Goal: Information Seeking & Learning: Check status

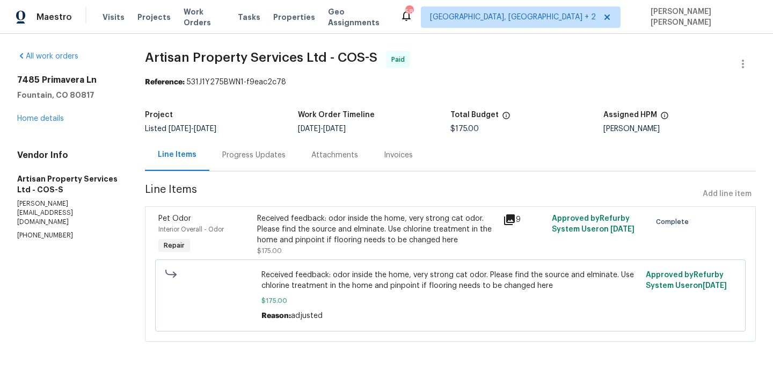
click at [510, 216] on icon at bounding box center [509, 219] width 11 height 11
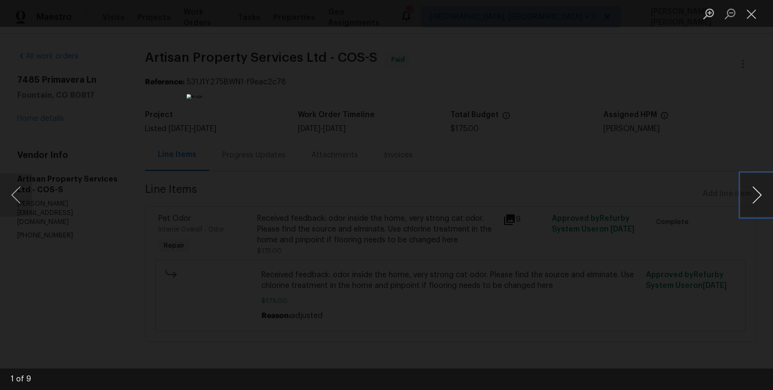
click at [754, 193] on button "Next image" at bounding box center [757, 194] width 32 height 43
click at [14, 194] on button "Previous image" at bounding box center [16, 194] width 32 height 43
click at [757, 191] on button "Next image" at bounding box center [757, 194] width 32 height 43
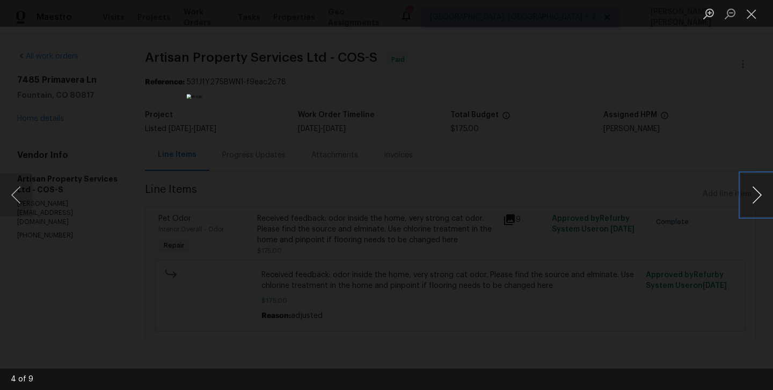
click at [757, 191] on button "Next image" at bounding box center [757, 194] width 32 height 43
click at [757, 192] on button "Next image" at bounding box center [757, 194] width 32 height 43
click at [757, 191] on button "Next image" at bounding box center [757, 194] width 32 height 43
click at [745, 196] on button "Next image" at bounding box center [757, 194] width 32 height 43
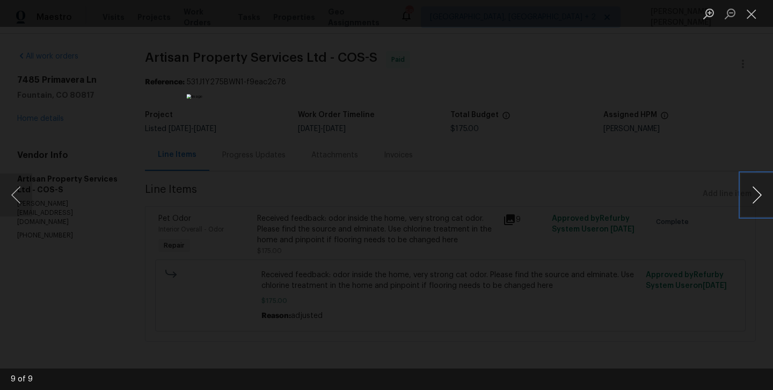
click at [745, 196] on button "Next image" at bounding box center [757, 194] width 32 height 43
click at [406, 179] on img "Lightbox" at bounding box center [387, 194] width 400 height 201
click at [427, 173] on img "Lightbox" at bounding box center [414, 168] width 803 height 405
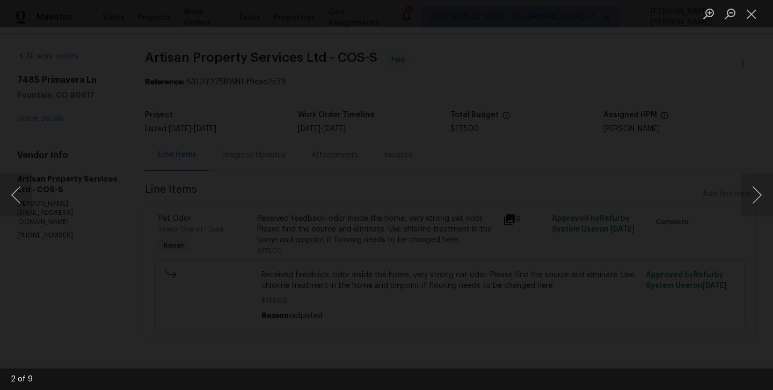
click at [65, 88] on div "Lightbox" at bounding box center [386, 195] width 773 height 390
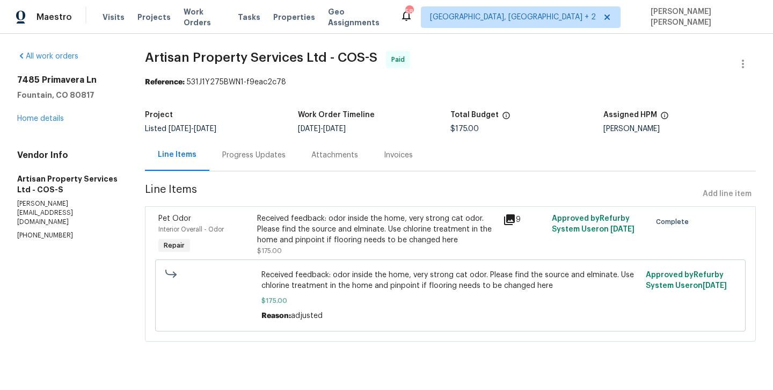
click at [393, 229] on div "Received feedback: odor inside the home, very strong cat odor. Please find the …" at bounding box center [376, 229] width 239 height 32
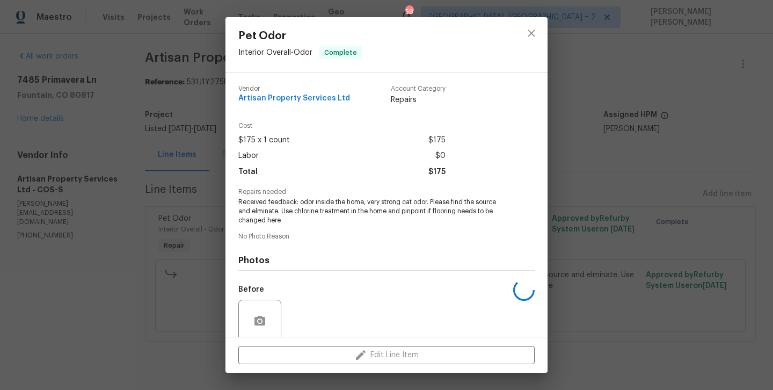
click at [393, 229] on div "Vendor Artisan Property Services Ltd Account Category Repairs Cost $175 x 1 cou…" at bounding box center [386, 248] width 296 height 343
click at [318, 213] on span "Received feedback: odor inside the home, very strong cat odor. Please find the …" at bounding box center [371, 211] width 267 height 27
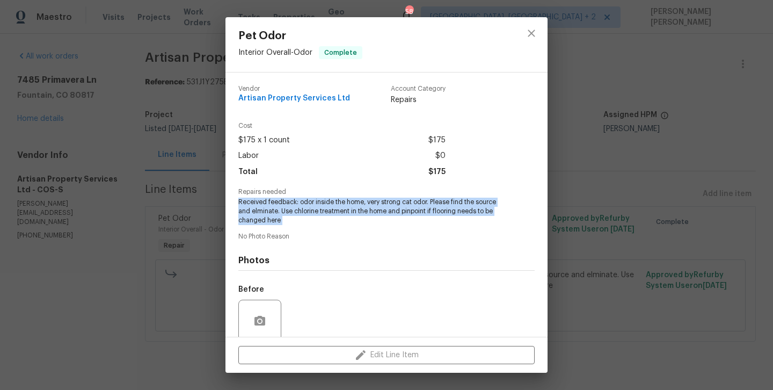
click at [318, 213] on span "Received feedback: odor inside the home, very strong cat odor. Please find the …" at bounding box center [371, 211] width 267 height 27
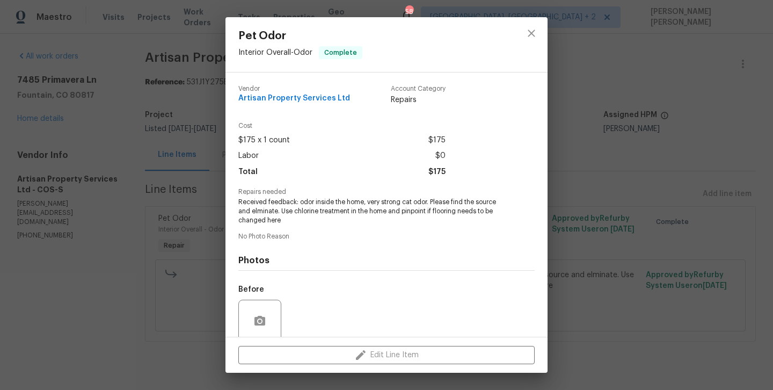
click at [606, 165] on div "Pet Odor Interior Overall - Odor Complete Vendor Artisan Property Services Ltd …" at bounding box center [386, 195] width 773 height 390
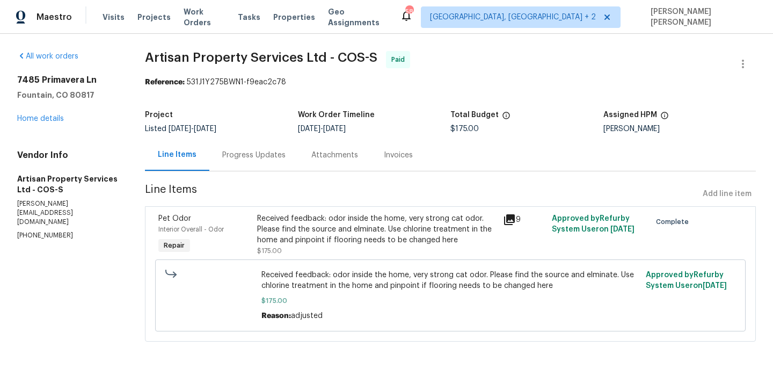
click at [245, 157] on div "Progress Updates" at bounding box center [253, 155] width 63 height 11
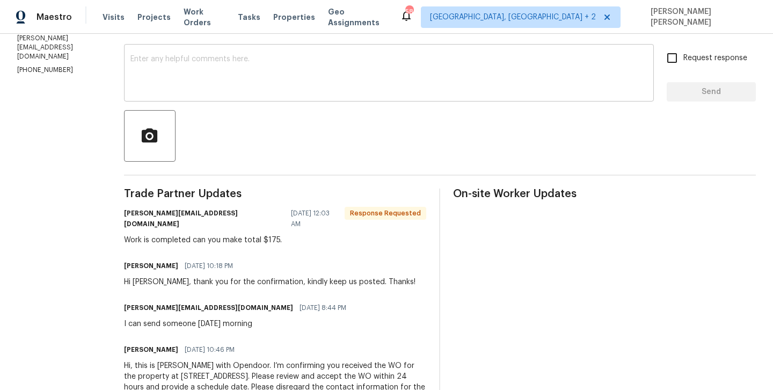
scroll to position [209, 0]
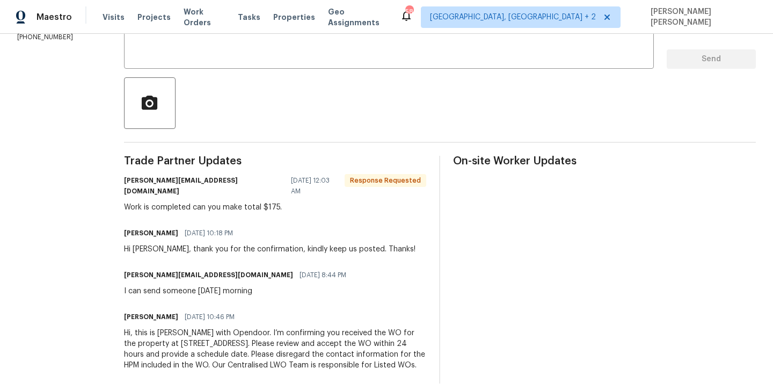
click at [188, 244] on div "Hi [PERSON_NAME], thank you for the confirmation, kindly keep us posted. Thanks!" at bounding box center [270, 249] width 292 height 11
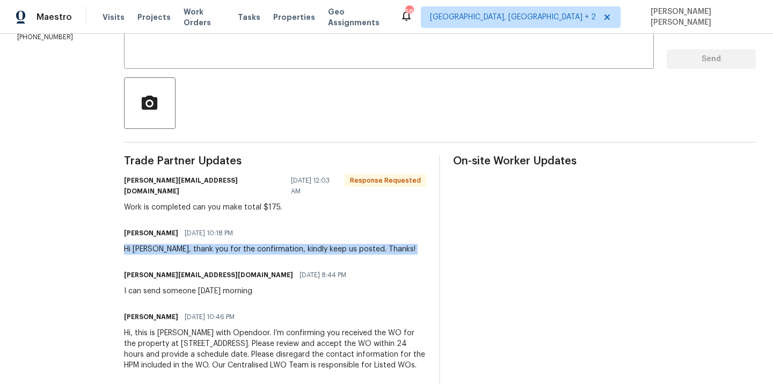
click at [188, 244] on div "Hi [PERSON_NAME], thank you for the confirmation, kindly keep us posted. Thanks!" at bounding box center [270, 249] width 292 height 11
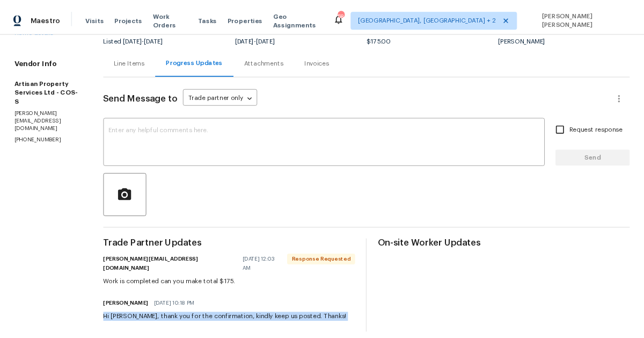
scroll to position [85, 0]
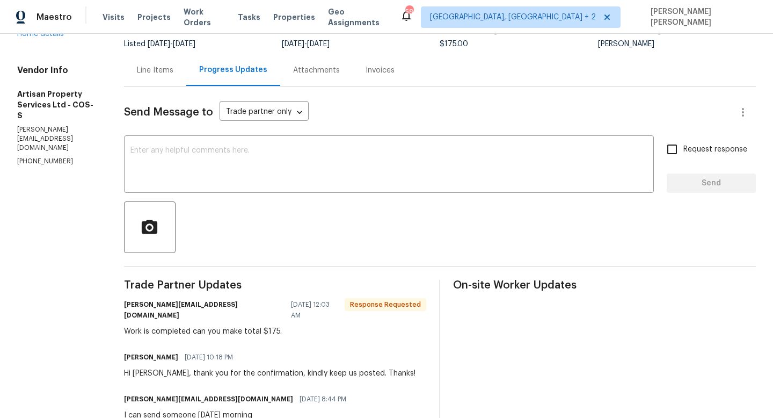
click at [418, 242] on div at bounding box center [440, 227] width 632 height 52
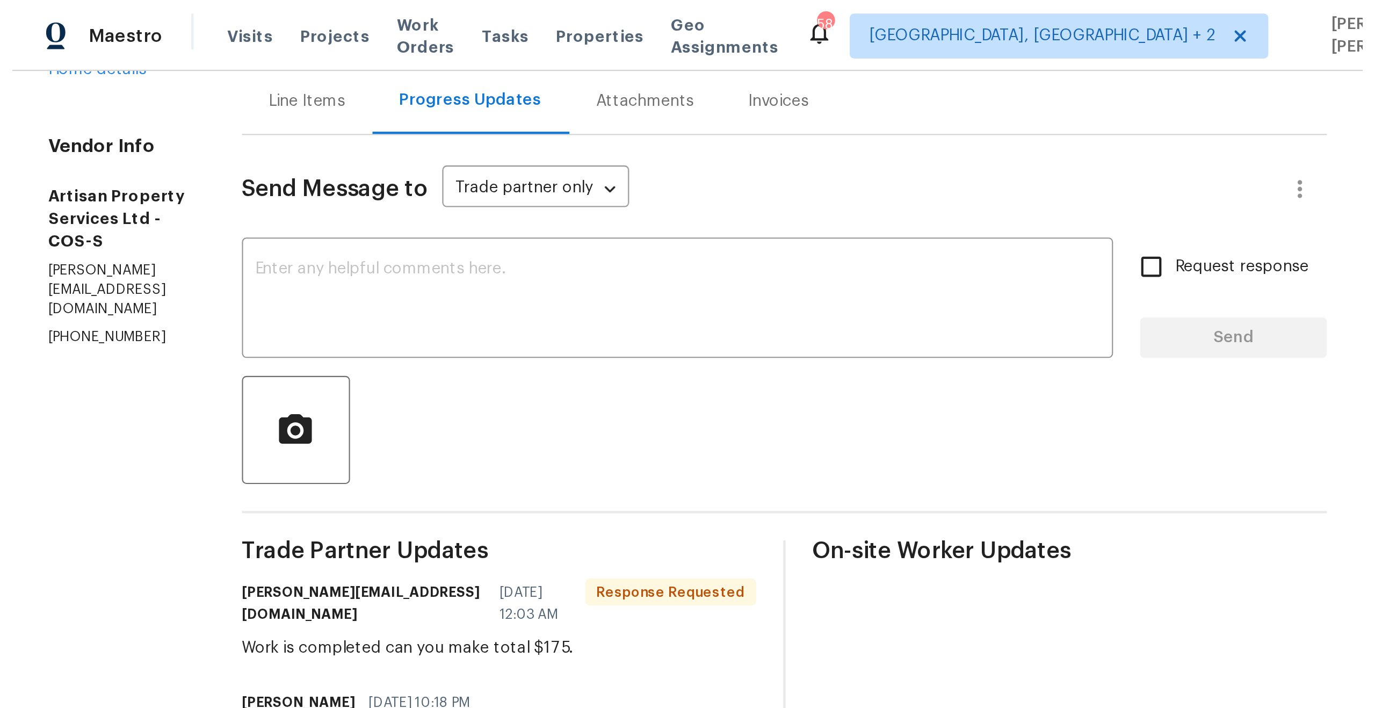
scroll to position [0, 0]
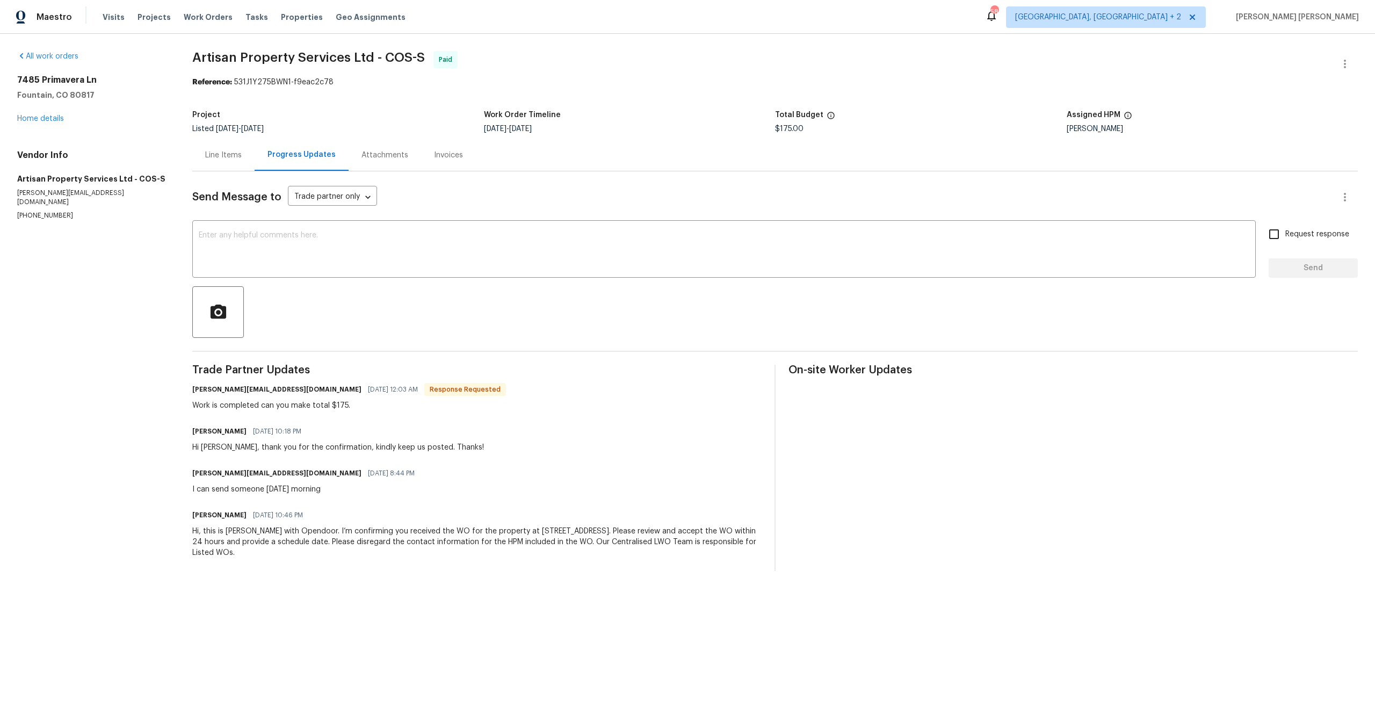
click at [231, 155] on div "Line Items" at bounding box center [223, 155] width 37 height 11
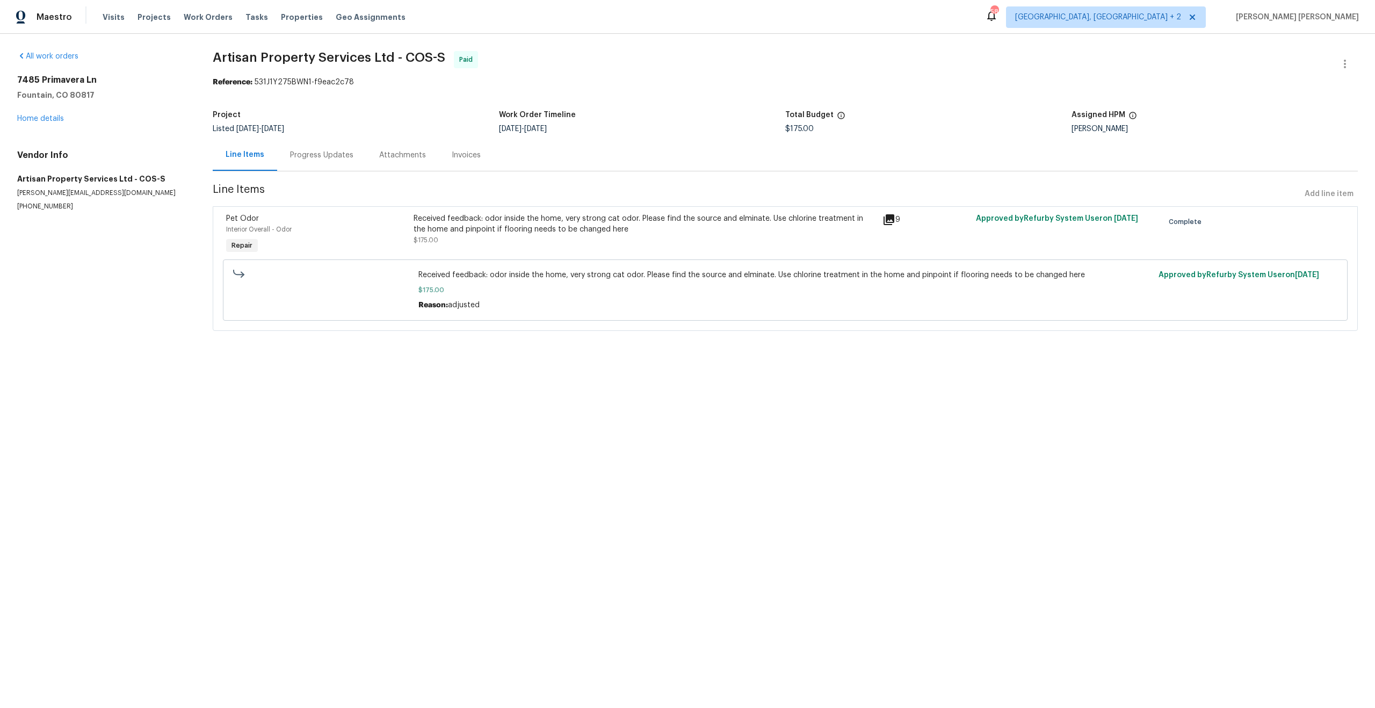
click at [773, 221] on icon at bounding box center [888, 219] width 13 height 13
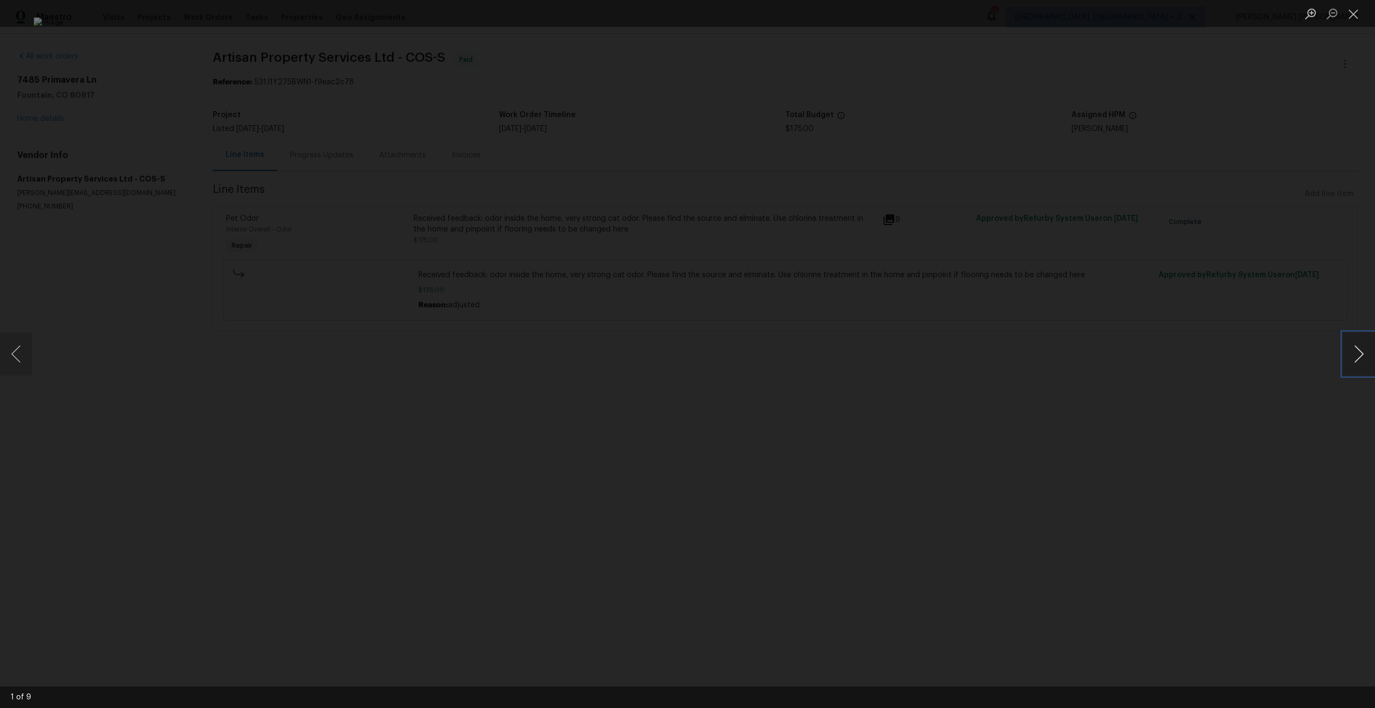
click at [773, 352] on button "Next image" at bounding box center [1358, 353] width 32 height 43
click at [773, 363] on button "Next image" at bounding box center [1358, 353] width 32 height 43
click at [662, 339] on img "Lightbox" at bounding box center [687, 353] width 1307 height 673
click at [702, 359] on img "Lightbox" at bounding box center [713, 368] width 2626 height 1352
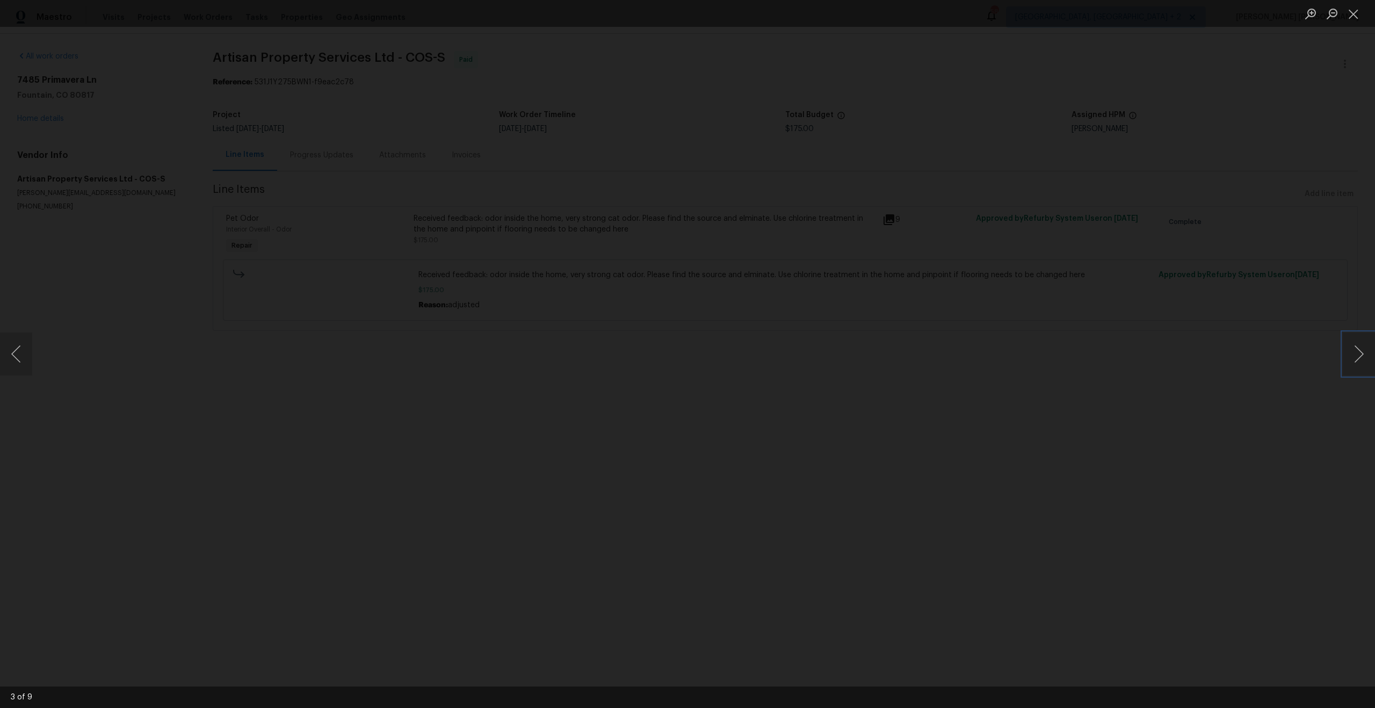
click at [702, 359] on img "Lightbox" at bounding box center [713, 368] width 2626 height 1352
click at [702, 359] on img "Lightbox" at bounding box center [687, 353] width 1307 height 673
click at [731, 249] on img "Lightbox" at bounding box center [673, 349] width 2626 height 1352
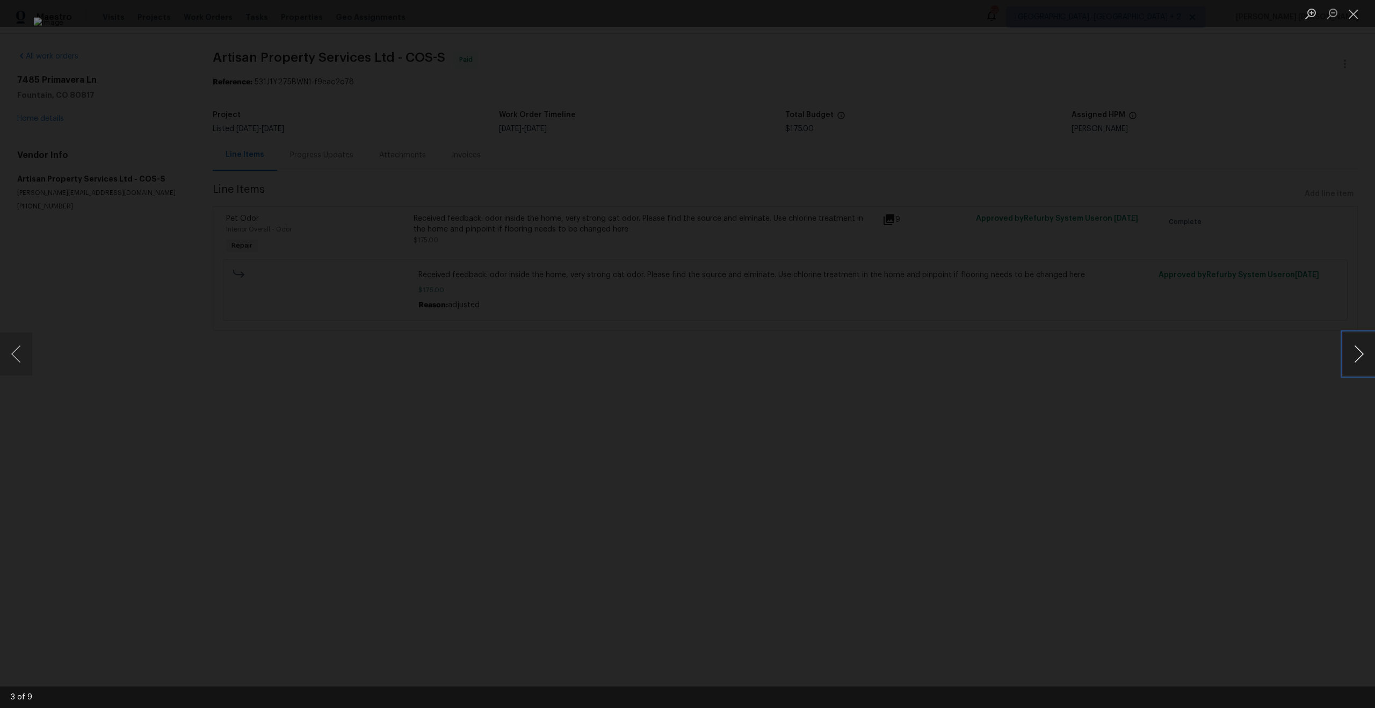
click at [773, 353] on button "Next image" at bounding box center [1358, 353] width 32 height 43
click at [731, 417] on img "Lightbox" at bounding box center [687, 353] width 1307 height 673
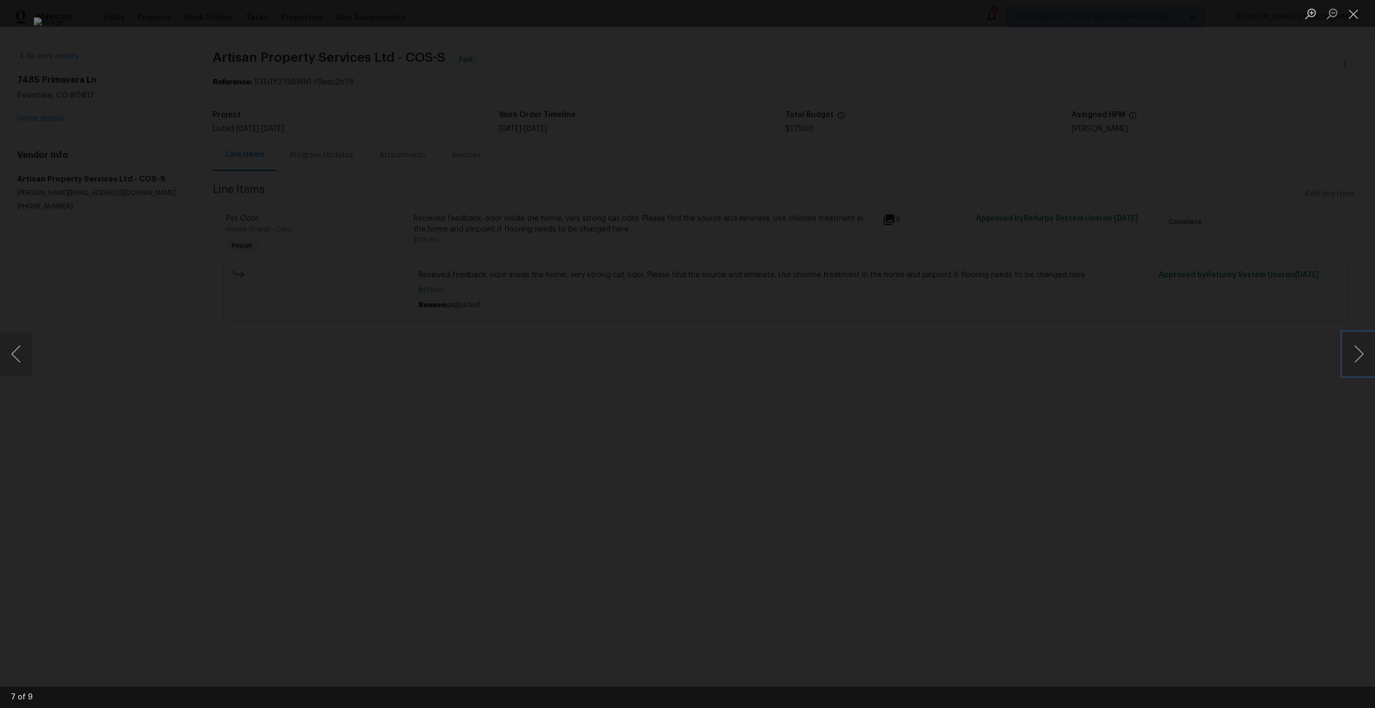
click at [731, 417] on img "Lightbox" at bounding box center [687, 353] width 1307 height 673
click at [773, 349] on button "Next image" at bounding box center [1358, 353] width 32 height 43
click at [773, 261] on div "Lightbox" at bounding box center [687, 354] width 1375 height 708
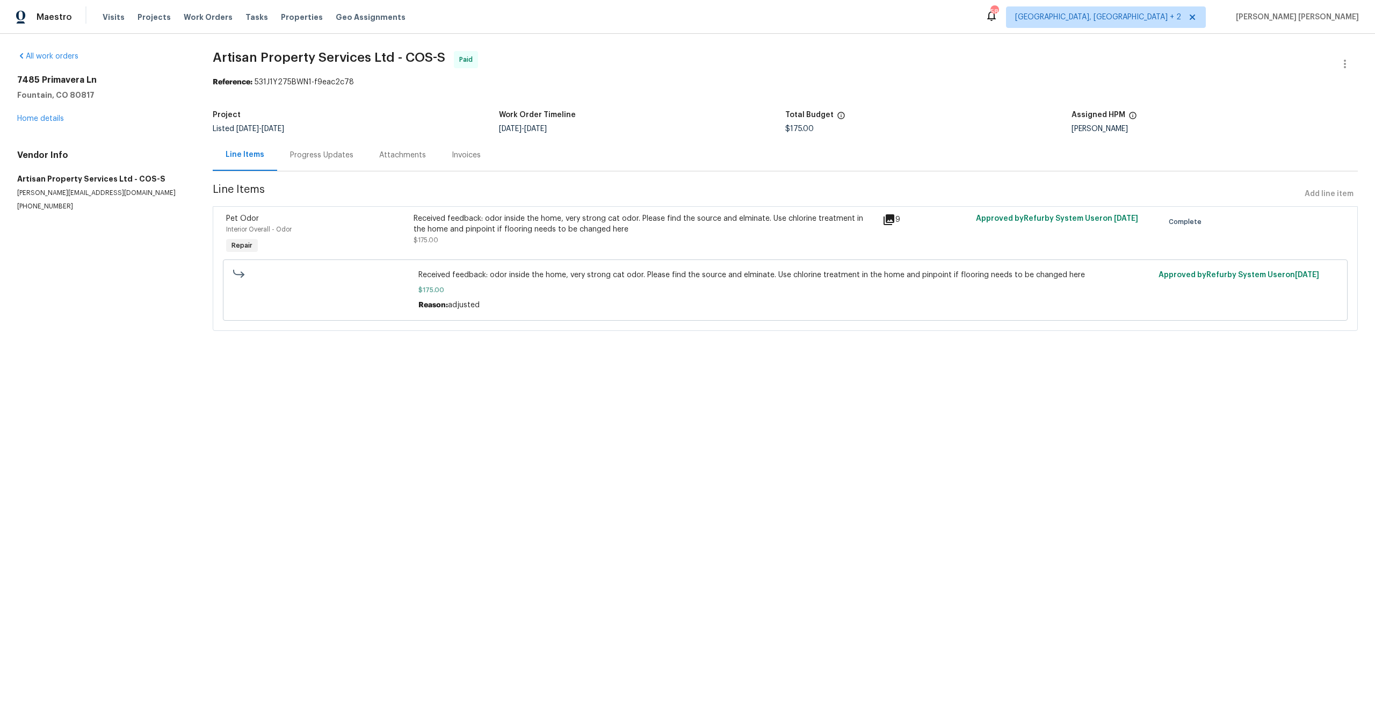
click at [312, 159] on div "Progress Updates" at bounding box center [321, 155] width 63 height 11
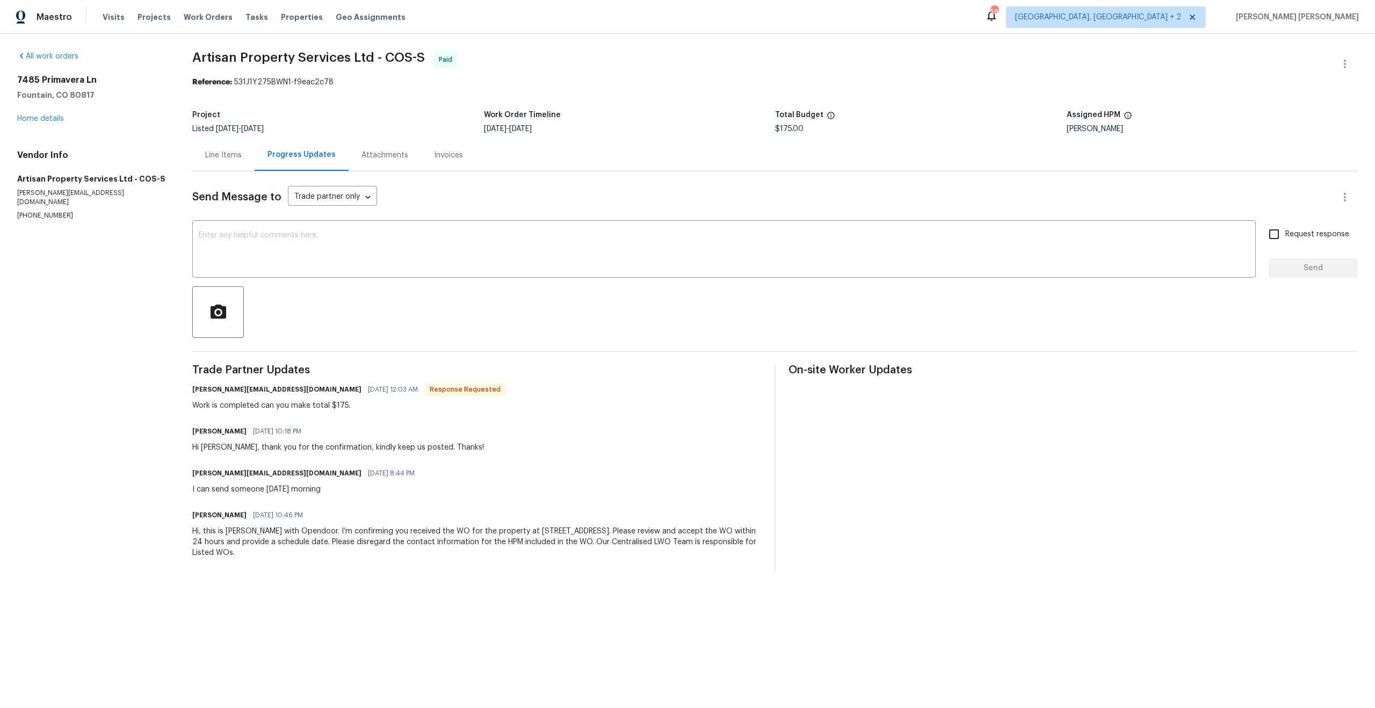
click at [664, 417] on div "Hi, this is [PERSON_NAME] with Opendoor. I’m confirming you received the WO for…" at bounding box center [476, 542] width 569 height 32
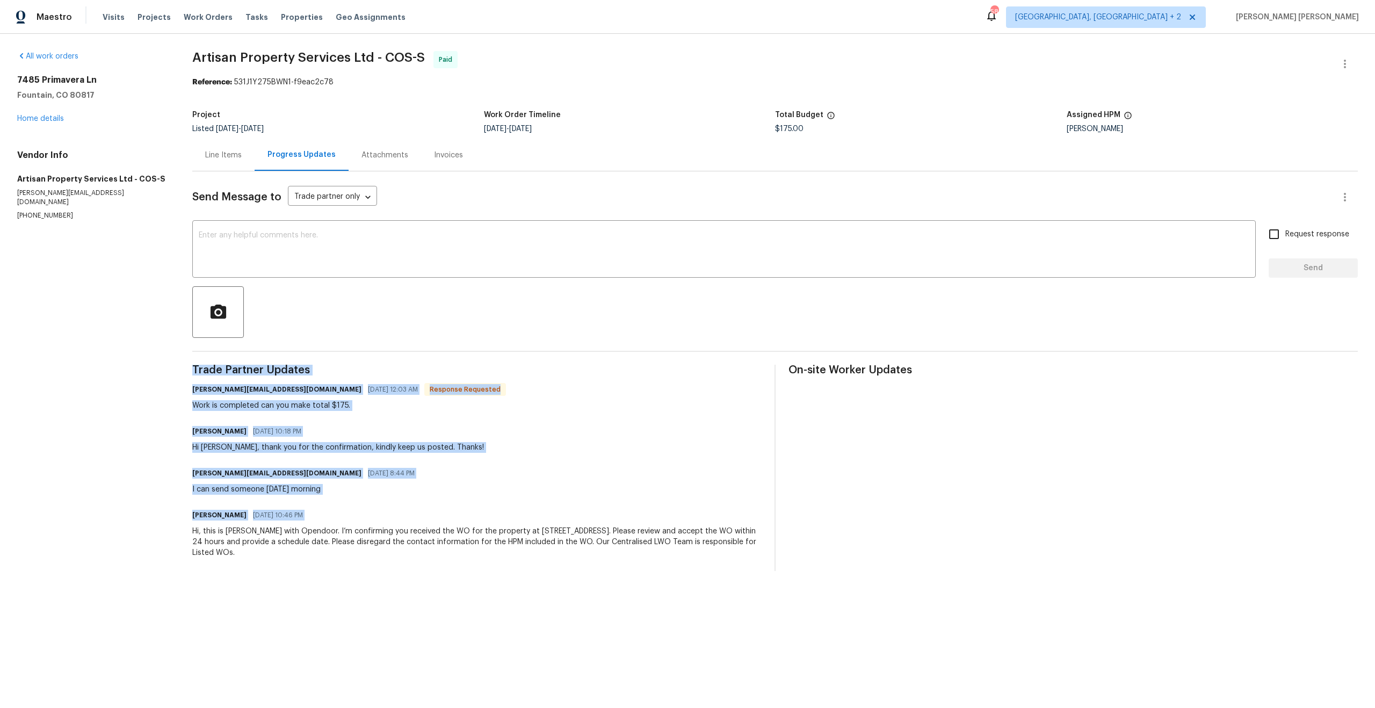
click at [664, 417] on div "Hi, this is [PERSON_NAME] with Opendoor. I’m confirming you received the WO for…" at bounding box center [476, 542] width 569 height 32
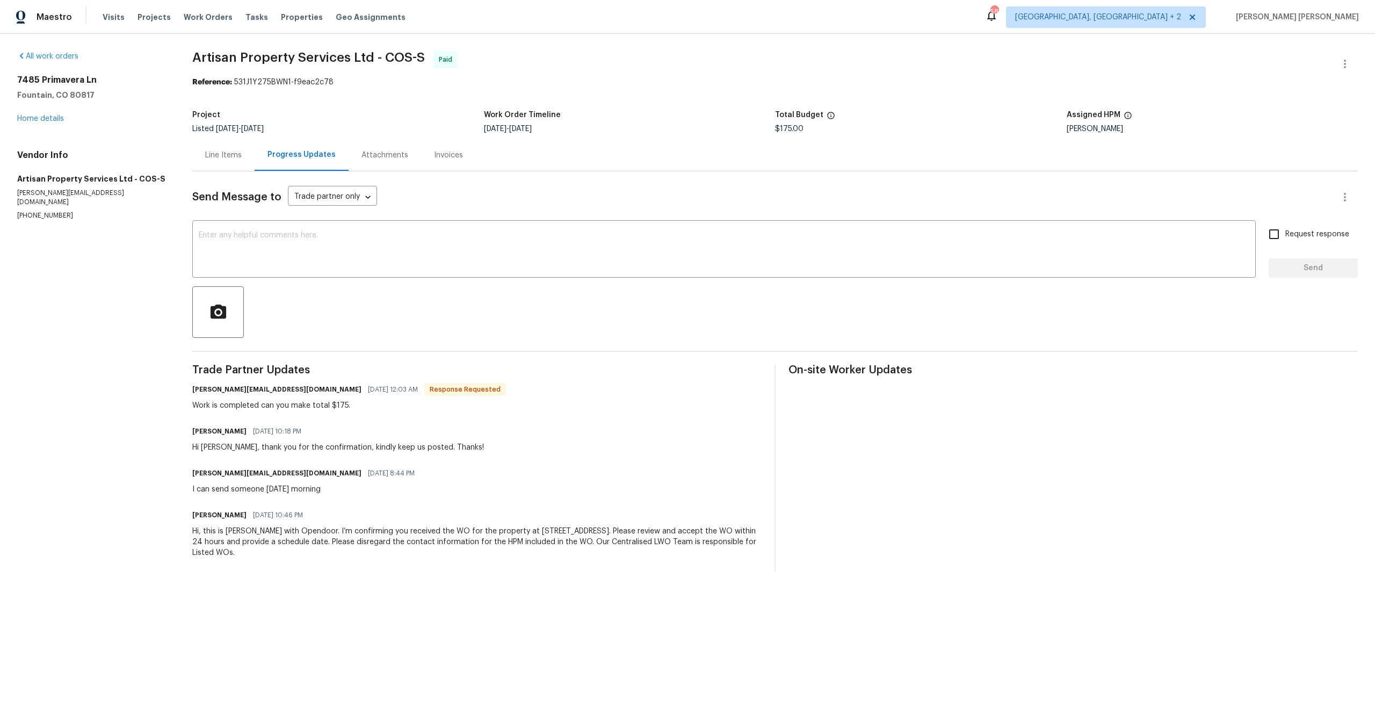
click at [268, 417] on div "I can send someone [DATE] morning" at bounding box center [306, 489] width 229 height 11
click at [249, 417] on div "Hi [PERSON_NAME], thank you for the confirmation, kindly keep us posted. Thanks!" at bounding box center [338, 447] width 292 height 11
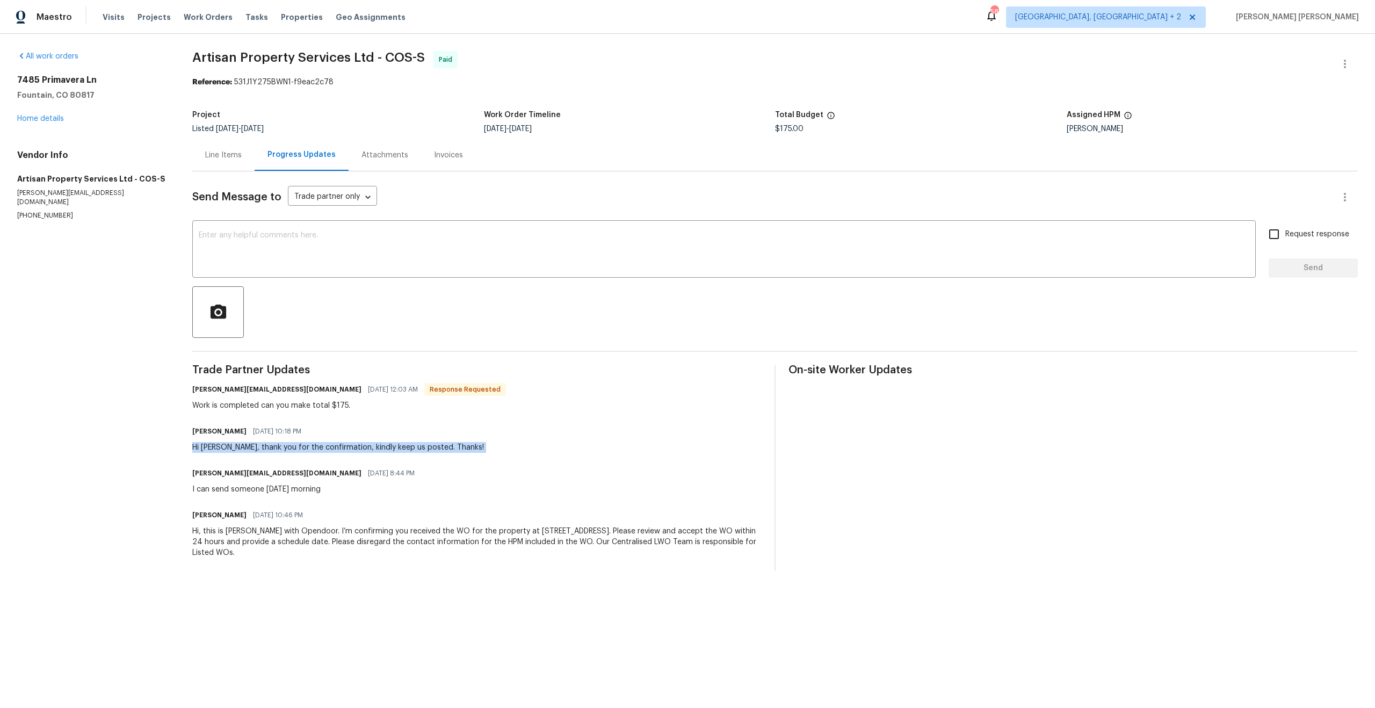
click at [249, 417] on div "Hi [PERSON_NAME], thank you for the confirmation, kindly keep us posted. Thanks!" at bounding box center [338, 447] width 292 height 11
click at [237, 408] on div "Work is completed can you make total $175." at bounding box center [349, 405] width 314 height 11
click at [82, 93] on h5 "Fountain, CO 80817" at bounding box center [91, 95] width 149 height 11
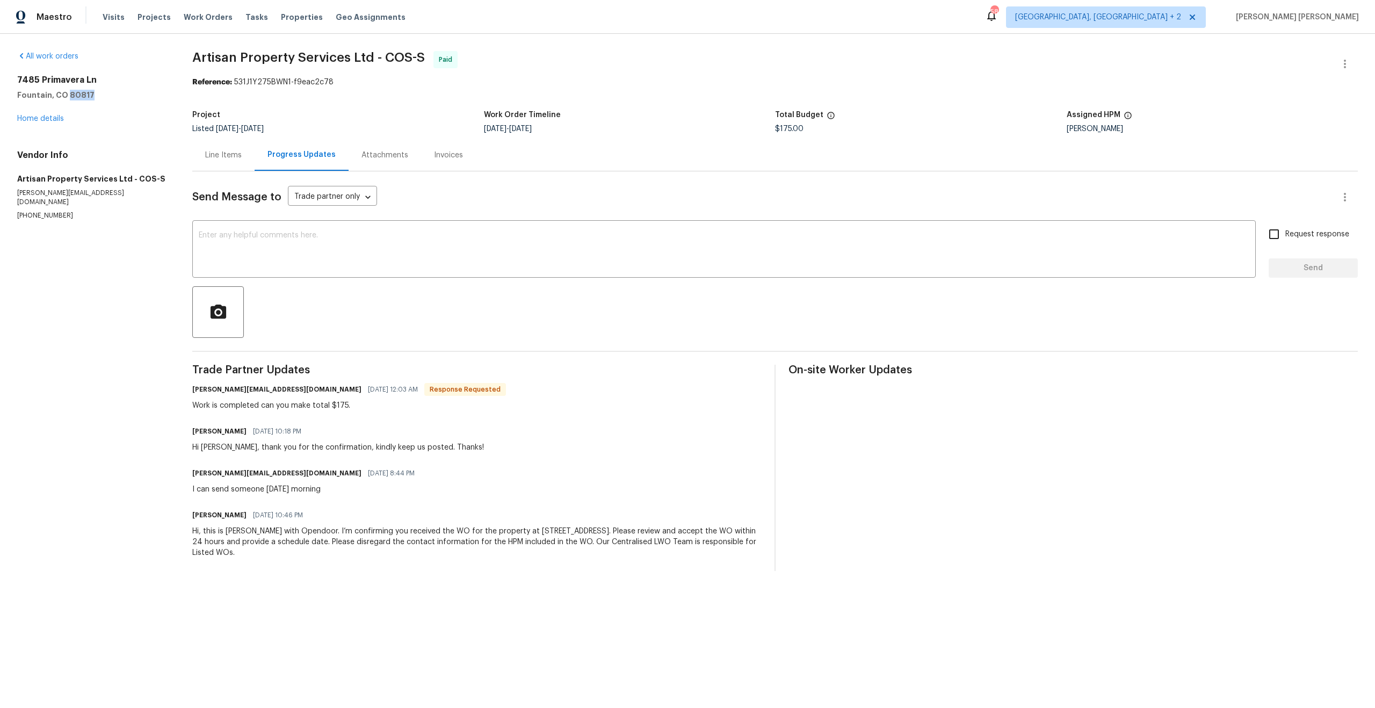
click at [82, 93] on h5 "Fountain, CO 80817" at bounding box center [91, 95] width 149 height 11
click at [110, 99] on h5 "Fountain, CO 80817" at bounding box center [91, 95] width 149 height 11
drag, startPoint x: 102, startPoint y: 99, endPoint x: 11, endPoint y: 81, distance: 92.5
click at [11, 81] on div "All work orders 7485 Primavera Ln Fountain, CO 80817 Home details Vendor Info A…" at bounding box center [687, 311] width 1375 height 554
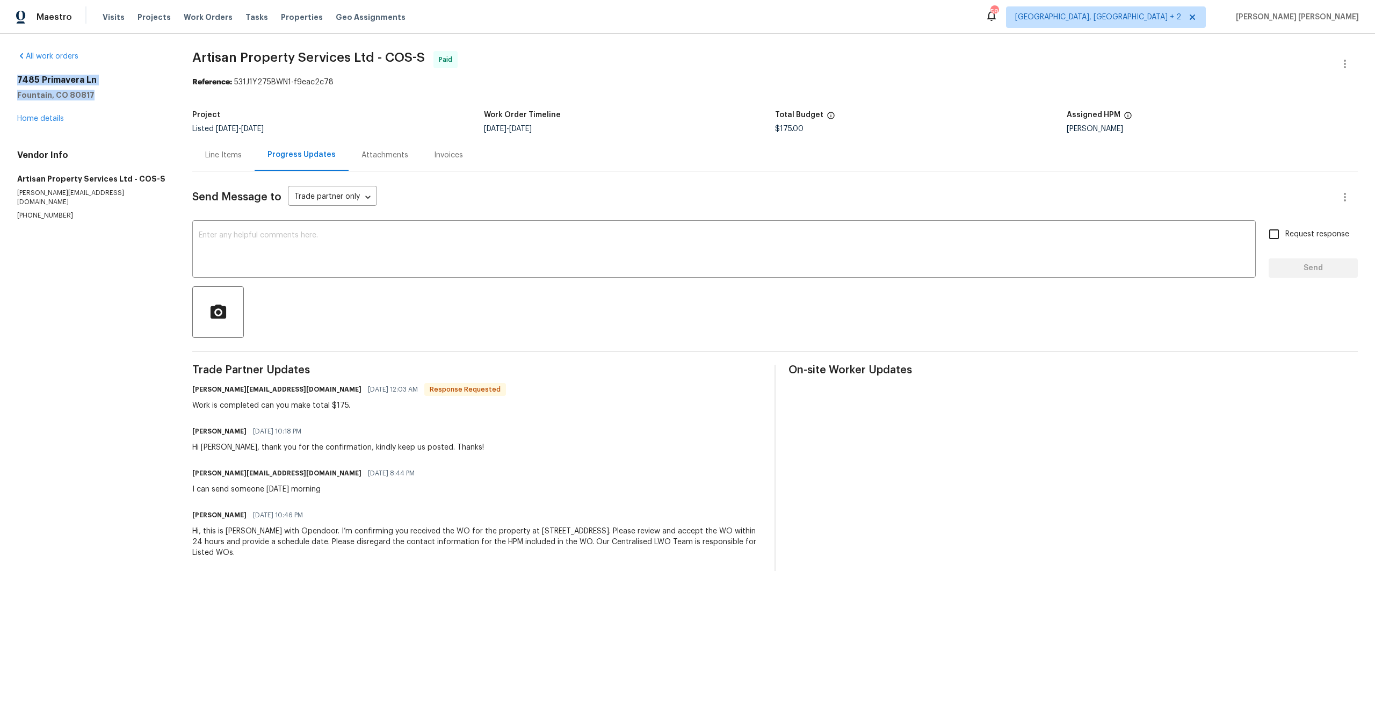
copy div "7485 Primavera Ln Fountain, CO 80817"
click at [227, 158] on div "Line Items" at bounding box center [223, 155] width 37 height 11
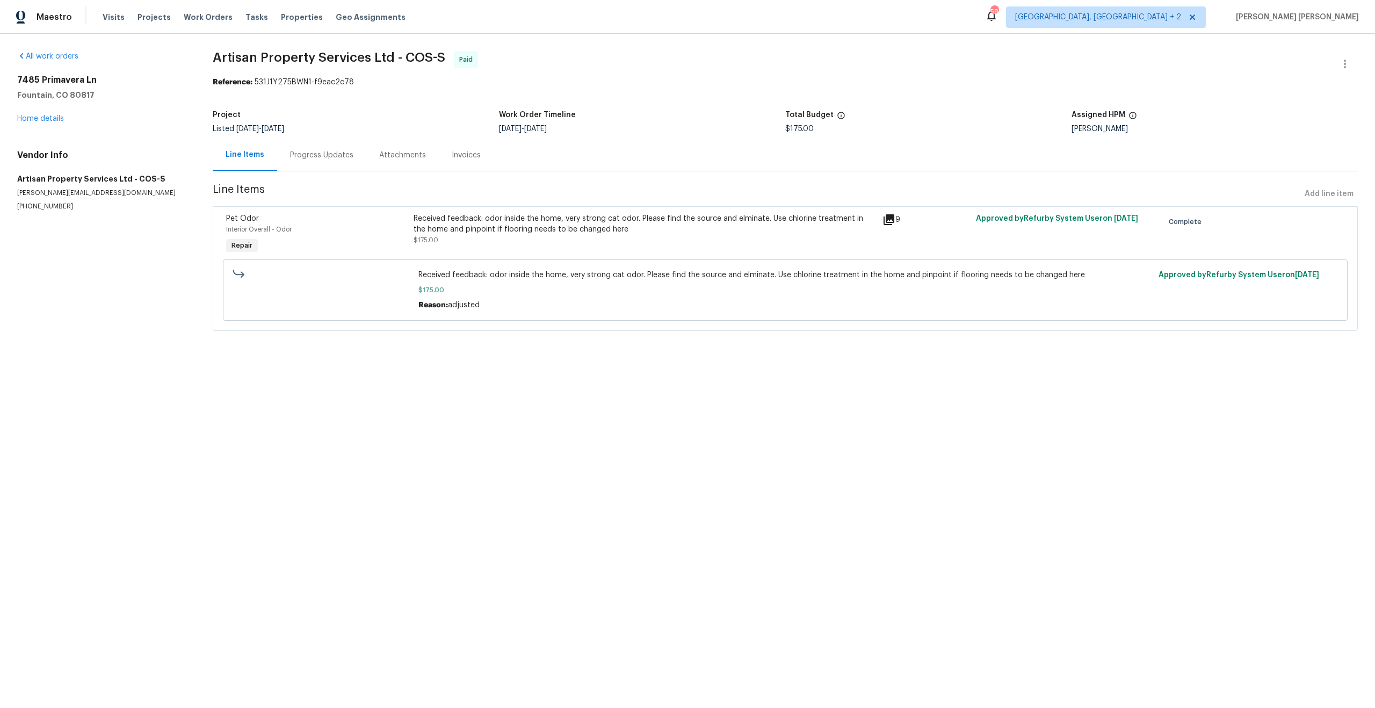
click at [773, 222] on span "Approved by Refurby System User on 4/11/2025" at bounding box center [1057, 219] width 162 height 8
click at [461, 305] on span "adjusted" at bounding box center [464, 305] width 32 height 8
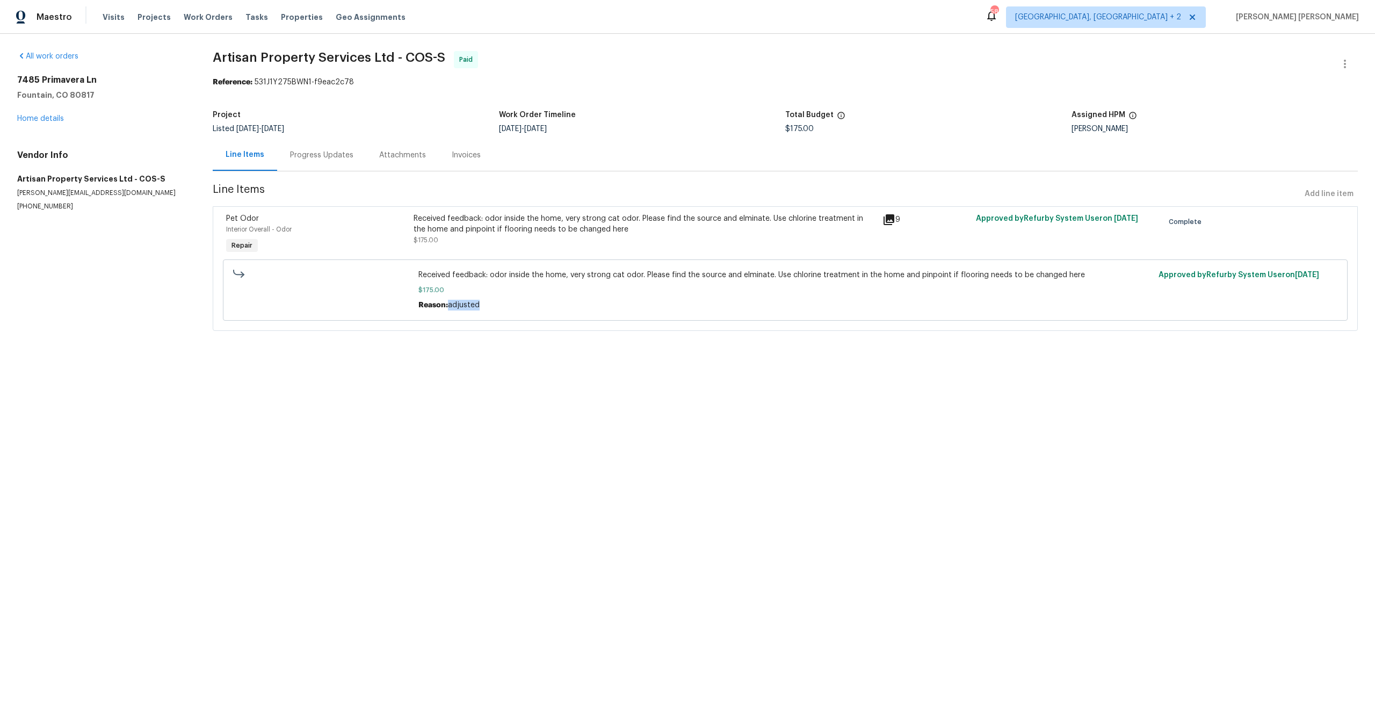
click at [773, 129] on div "[PERSON_NAME]" at bounding box center [1214, 129] width 286 height 8
drag, startPoint x: 1128, startPoint y: 129, endPoint x: 1079, endPoint y: 132, distance: 48.9
click at [773, 132] on div "[PERSON_NAME]" at bounding box center [1214, 129] width 286 height 8
copy div "[PERSON_NAME]"
click at [773, 130] on div "[PERSON_NAME]" at bounding box center [1214, 129] width 286 height 8
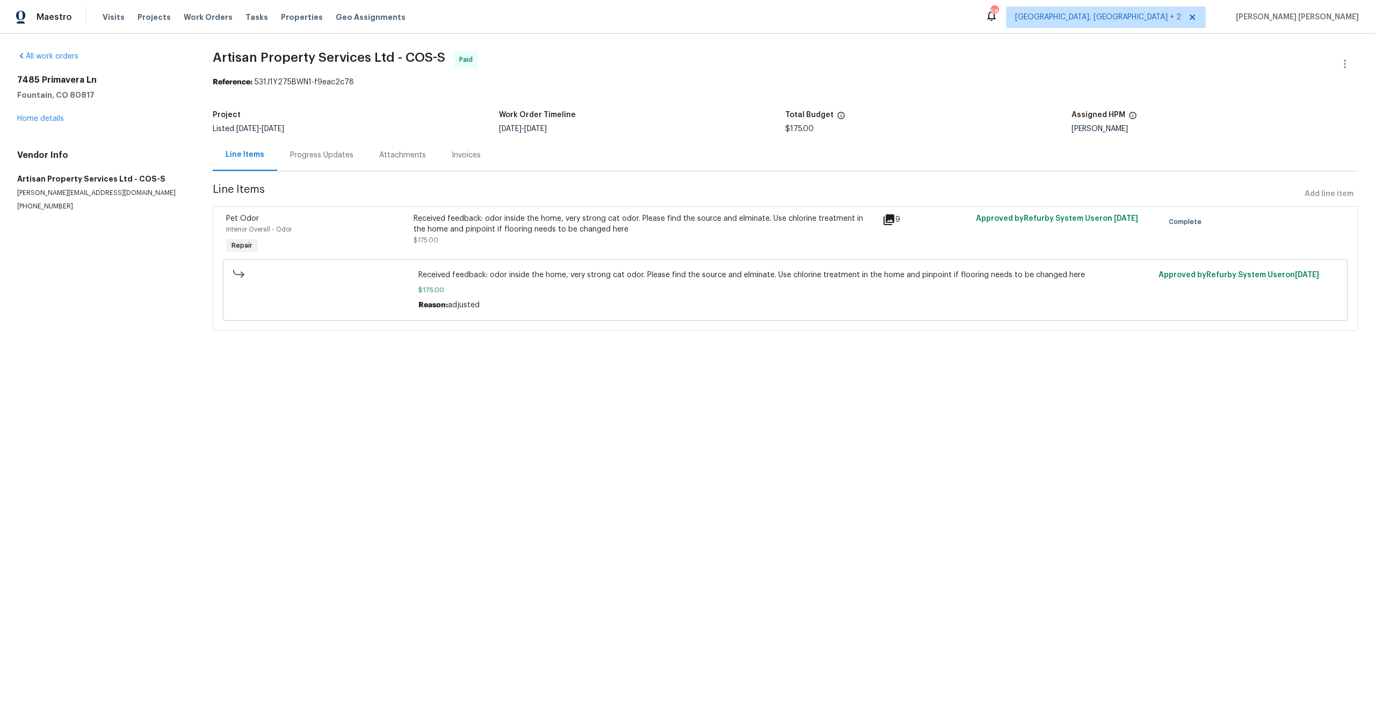
click at [773, 130] on div "[PERSON_NAME]" at bounding box center [1214, 129] width 286 height 8
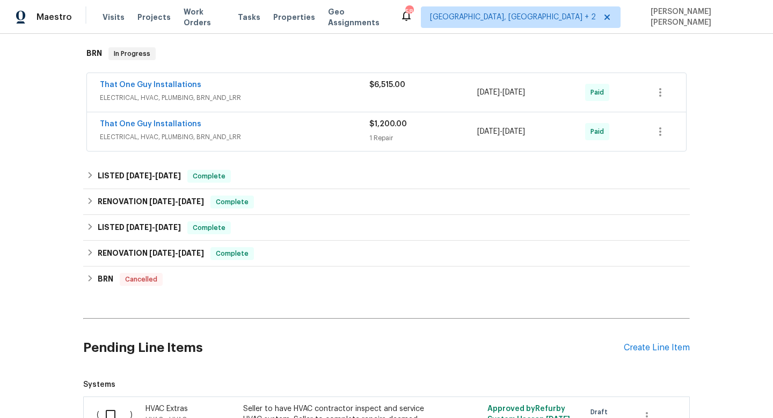
scroll to position [170, 0]
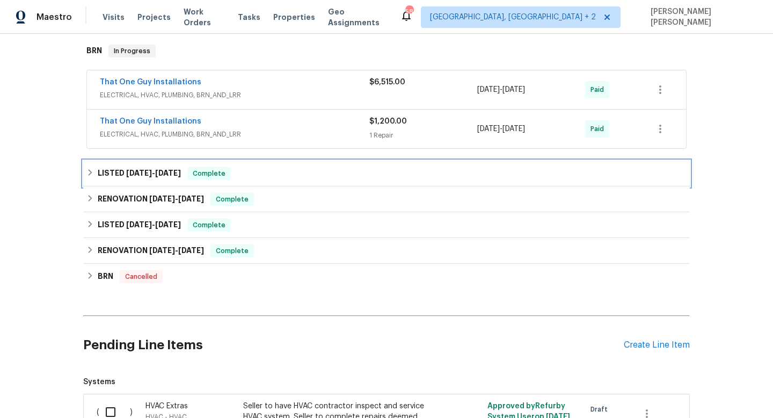
click at [150, 171] on span "4/9/25 - 4/11/25" at bounding box center [153, 173] width 55 height 8
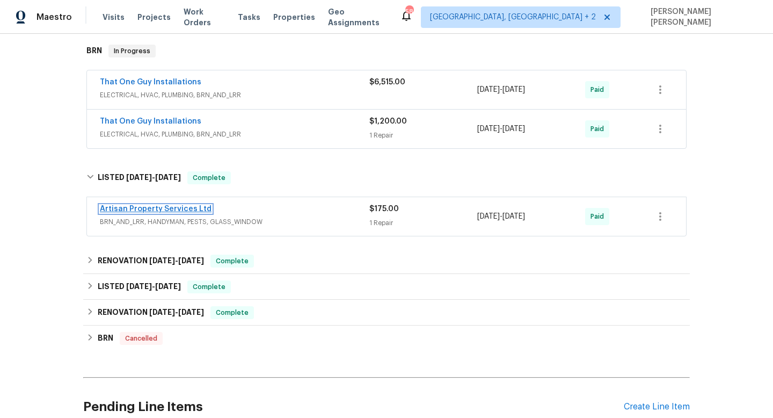
click at [191, 210] on link "Artisan Property Services Ltd" at bounding box center [156, 209] width 112 height 8
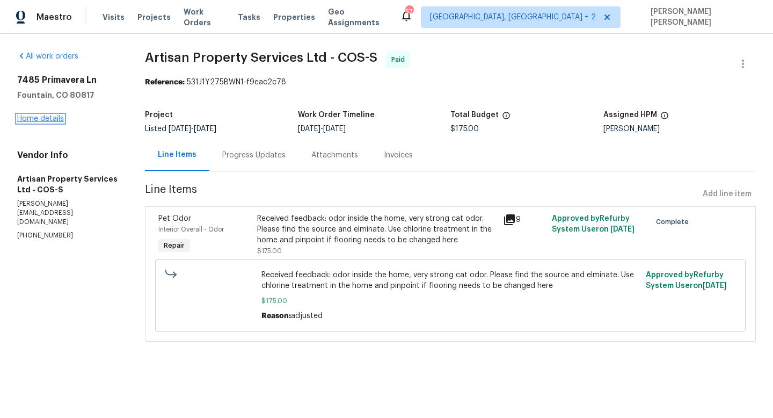
click at [54, 121] on link "Home details" at bounding box center [40, 119] width 47 height 8
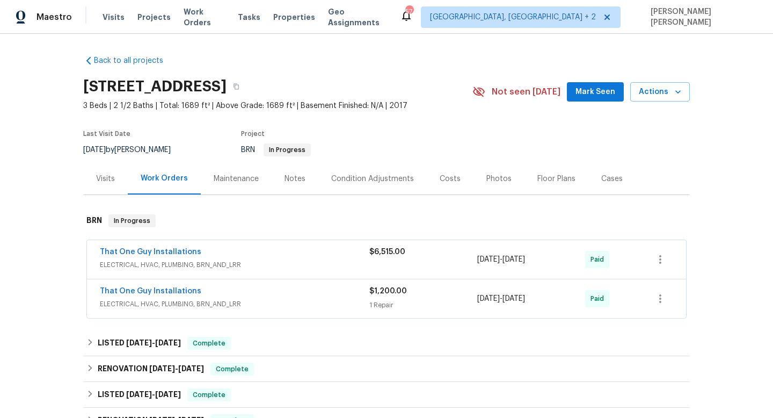
click at [110, 176] on div "Visits" at bounding box center [105, 178] width 19 height 11
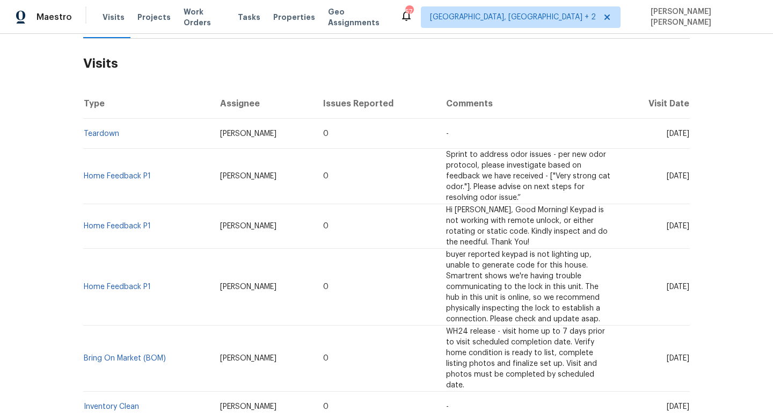
scroll to position [144, 0]
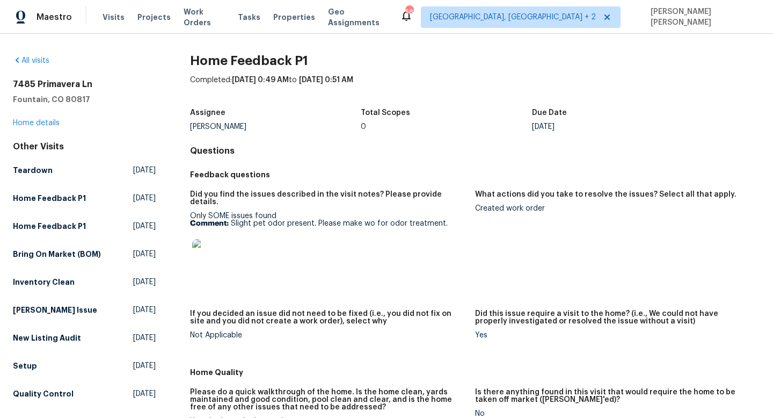
click at [578, 194] on h5 "What actions did you take to resolve the issues? Select all that apply." at bounding box center [605, 195] width 261 height 8
click at [524, 206] on div "Created work order" at bounding box center [613, 209] width 277 height 8
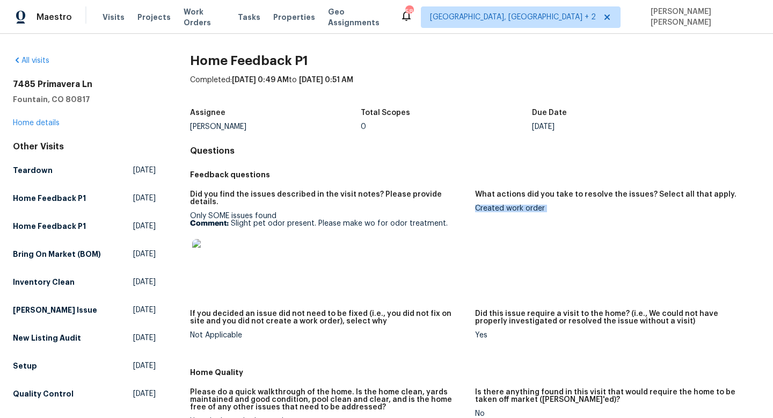
click at [524, 206] on div "Created work order" at bounding box center [613, 209] width 277 height 8
click at [249, 212] on div "Only SOME issues found Comment: Slight pet odor present. Please make wo for odo…" at bounding box center [328, 246] width 277 height 68
click at [264, 220] on p "Comment: Slight pet odor present. Please make wo for odor treatment." at bounding box center [328, 224] width 277 height 8
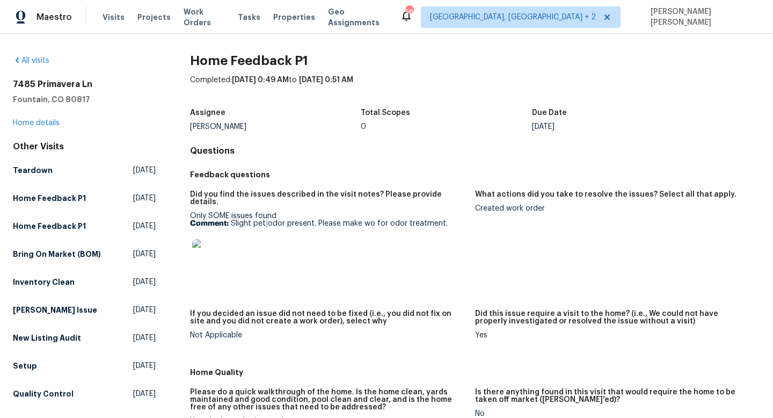
click at [264, 220] on p "Comment: Slight pet odor present. Please make wo for odor treatment." at bounding box center [328, 224] width 277 height 8
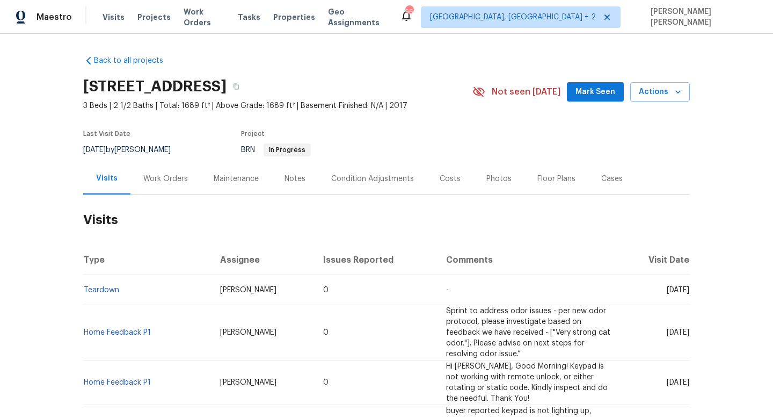
click at [164, 183] on div "Work Orders" at bounding box center [165, 178] width 45 height 11
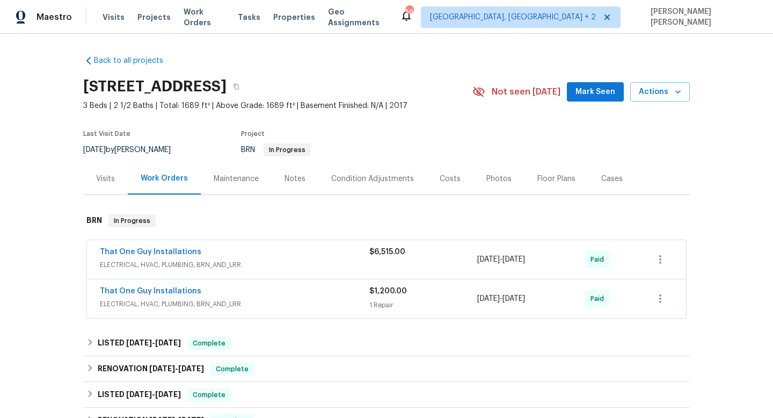
scroll to position [86, 0]
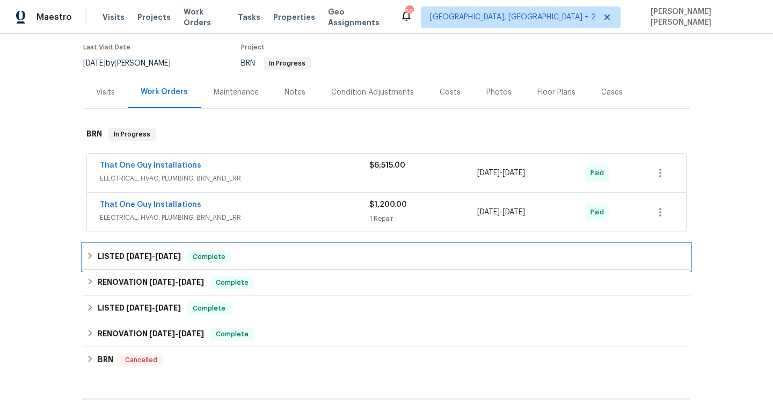
click at [163, 260] on h6 "LISTED [DATE] - [DATE]" at bounding box center [139, 256] width 83 height 13
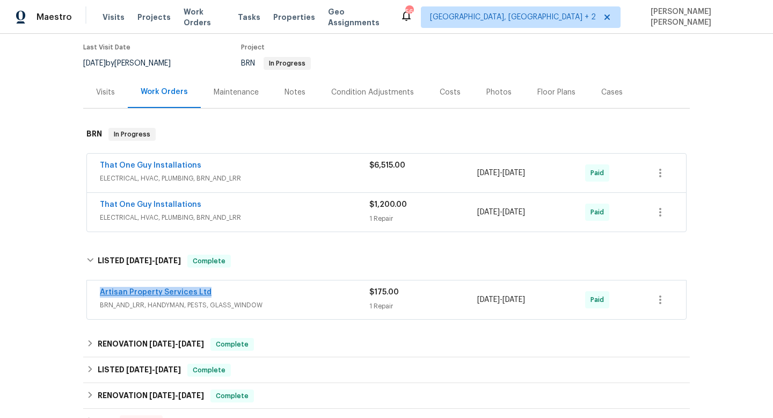
drag, startPoint x: 217, startPoint y: 294, endPoint x: 100, endPoint y: 295, distance: 116.5
click at [100, 295] on div "Artisan Property Services Ltd" at bounding box center [235, 293] width 270 height 13
copy link "Artisan Property Services Ltd"
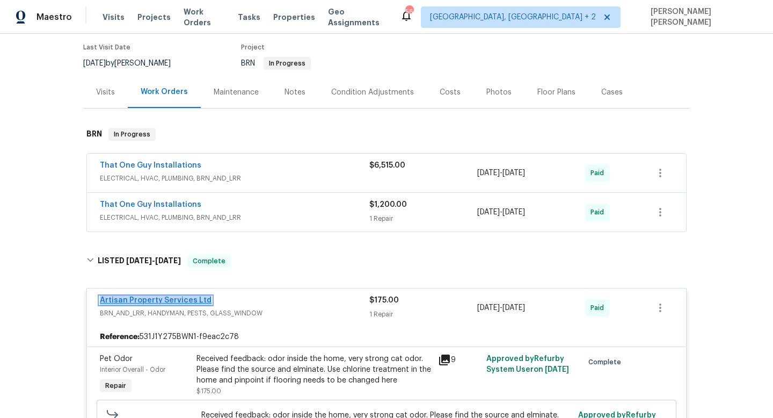
click at [192, 298] on link "Artisan Property Services Ltd" at bounding box center [156, 300] width 112 height 8
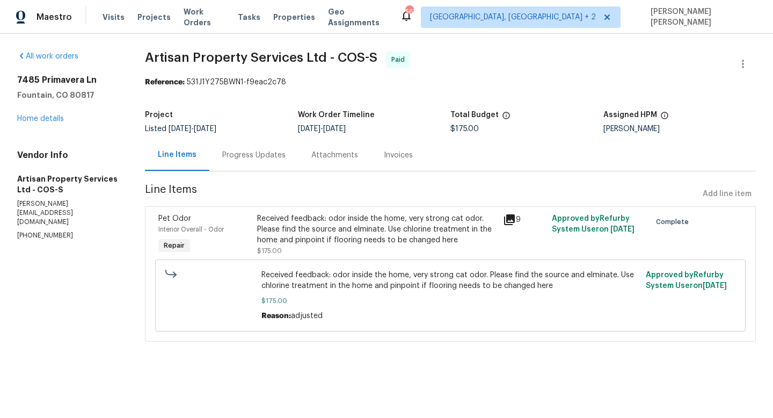
click at [272, 152] on div "Progress Updates" at bounding box center [253, 155] width 63 height 11
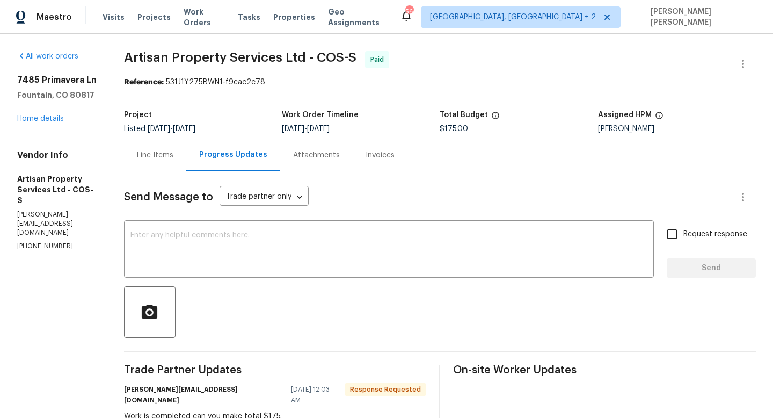
scroll to position [181, 0]
